Goal: Find specific page/section: Find specific page/section

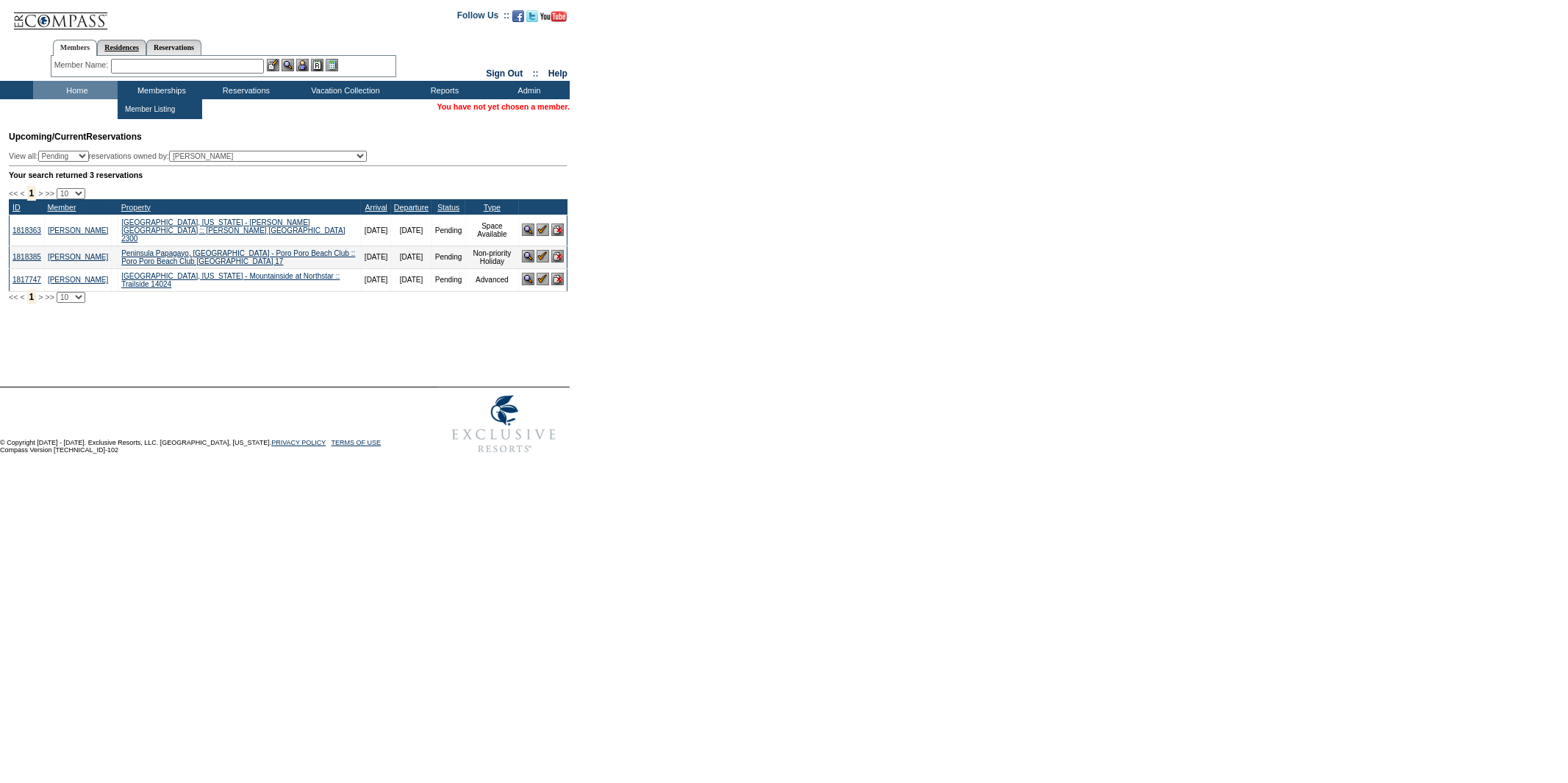
click at [134, 47] on link "Residences" at bounding box center [122, 48] width 49 height 16
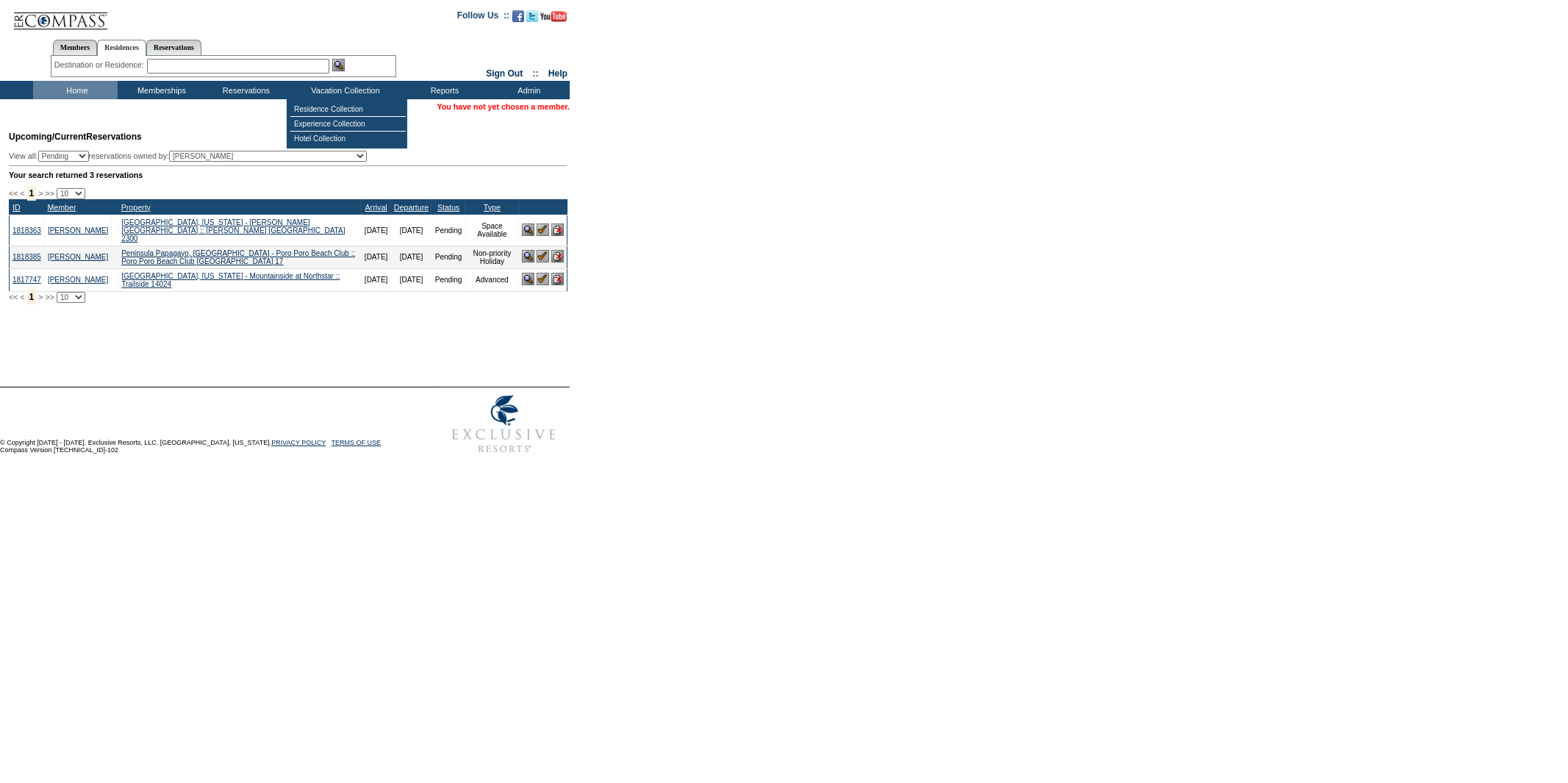
click at [293, 66] on input "text" at bounding box center [238, 65] width 182 height 15
type input "a"
click at [315, 109] on td "Residence Collection" at bounding box center [348, 109] width 116 height 15
click at [320, 105] on td "Residence Collection" at bounding box center [348, 109] width 116 height 15
